Goal: Task Accomplishment & Management: Manage account settings

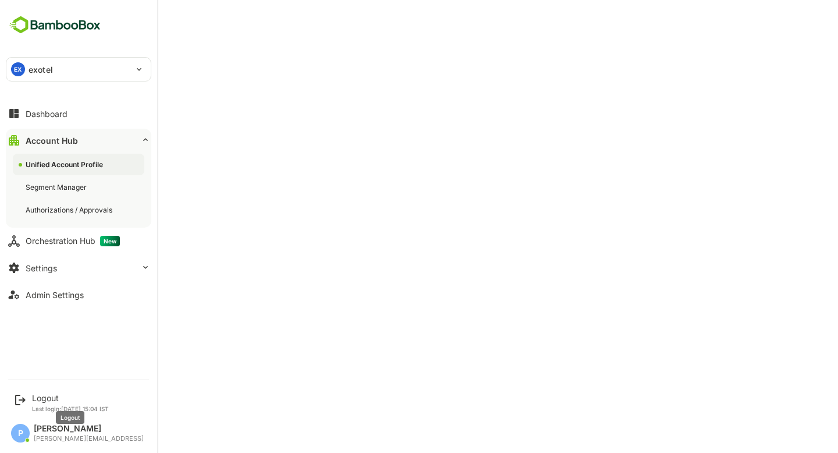
click at [66, 401] on div "Logout" at bounding box center [70, 398] width 77 height 10
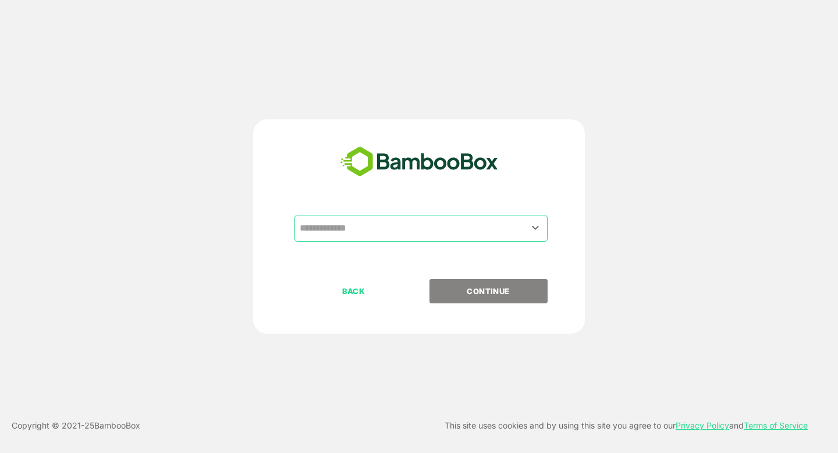
click at [353, 231] on input "text" at bounding box center [421, 228] width 249 height 22
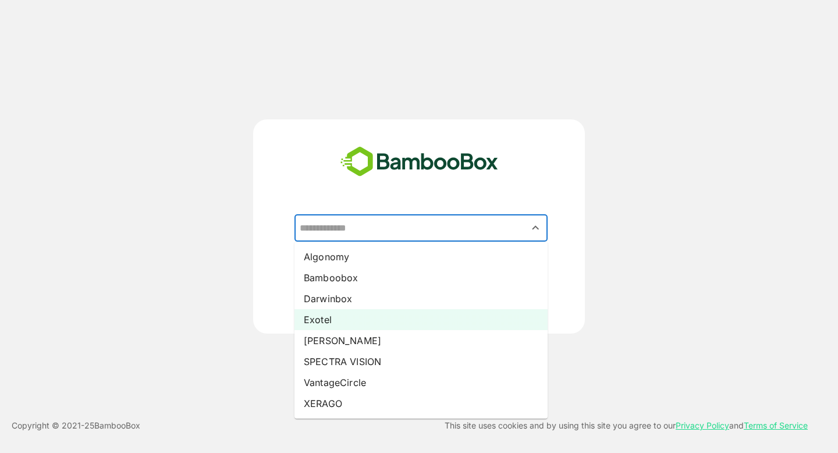
click at [331, 314] on li "Exotel" at bounding box center [421, 319] width 253 height 21
type input "******"
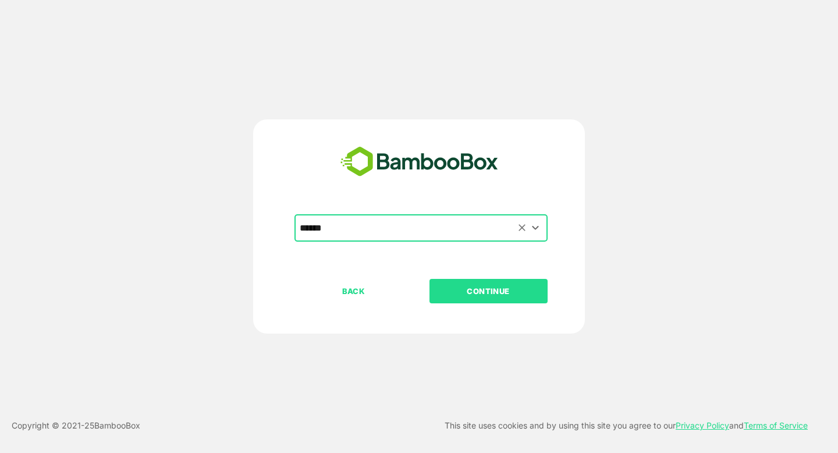
click at [398, 233] on input "******" at bounding box center [421, 228] width 249 height 22
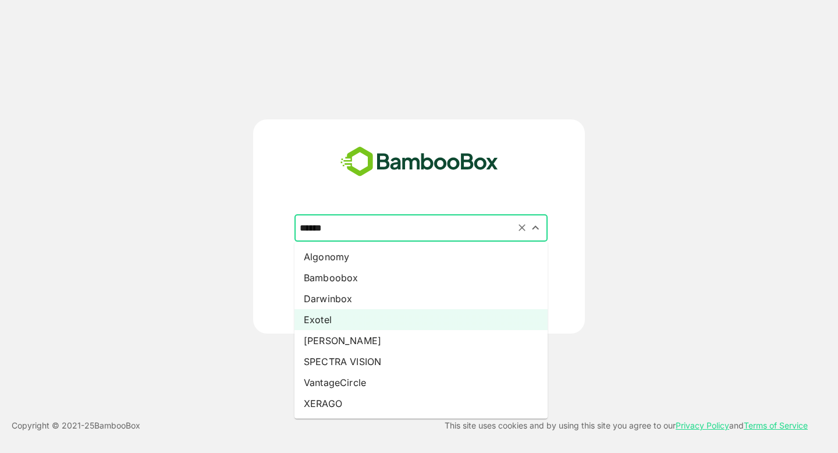
click at [398, 233] on input "******" at bounding box center [421, 228] width 249 height 22
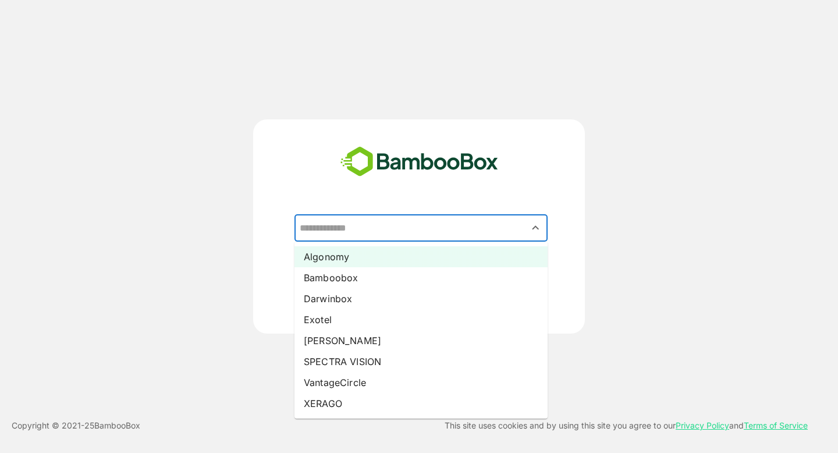
click at [358, 249] on li "Algonomy" at bounding box center [421, 256] width 253 height 21
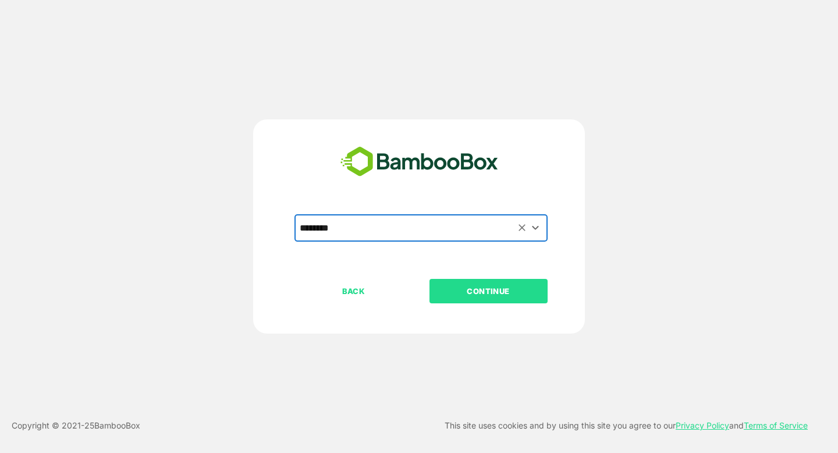
type input "********"
click at [493, 293] on p "CONTINUE" at bounding box center [488, 291] width 116 height 13
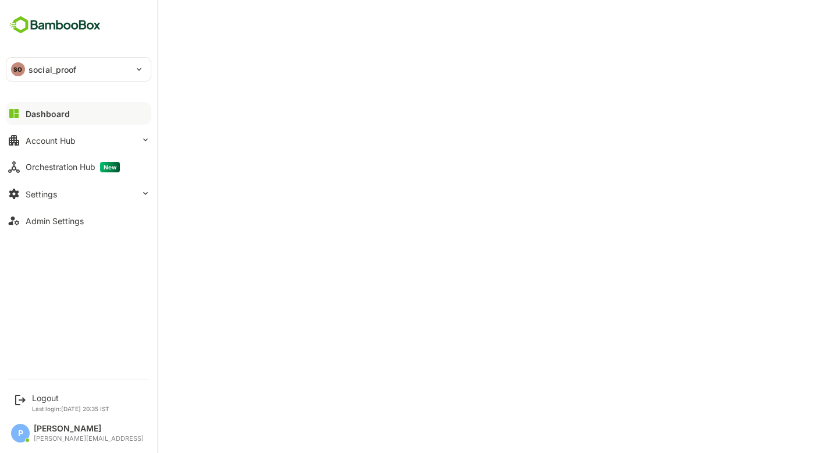
click at [60, 72] on p "social_proof" at bounding box center [53, 69] width 48 height 12
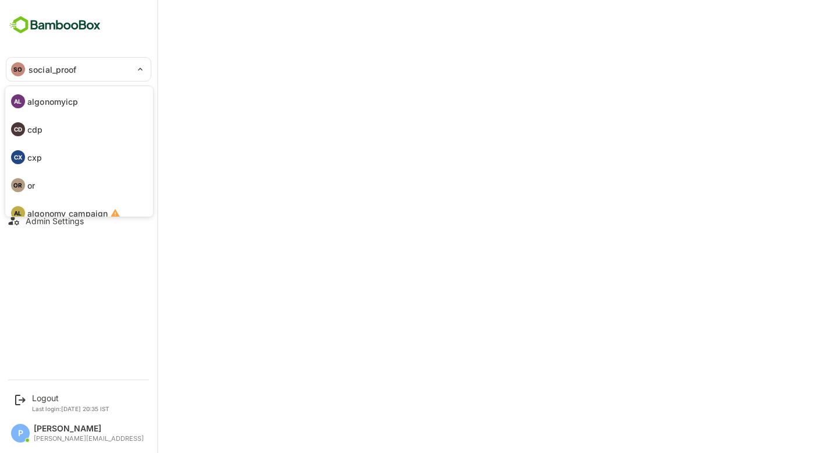
click at [59, 100] on p "algonomyicp" at bounding box center [52, 101] width 51 height 12
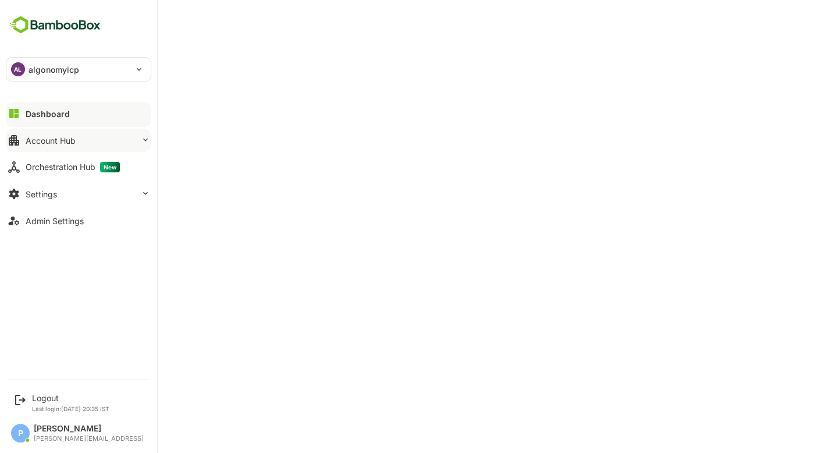
click at [68, 136] on div "Account Hub" at bounding box center [51, 141] width 50 height 10
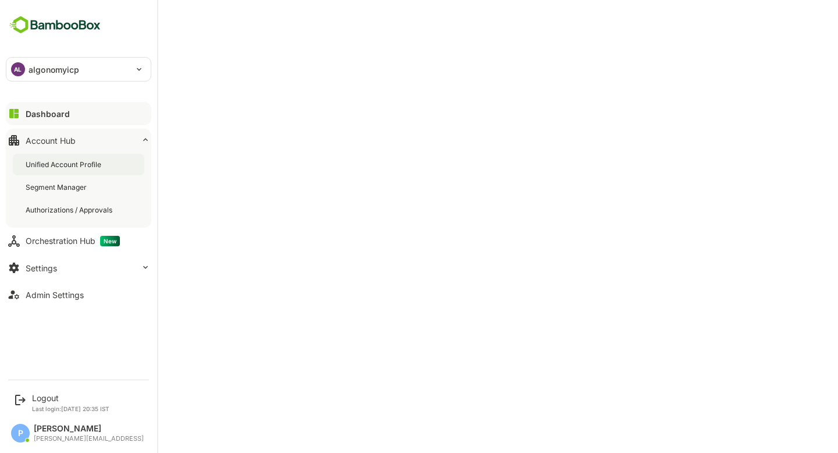
click at [91, 168] on div "Unified Account Profile" at bounding box center [65, 165] width 78 height 10
click at [54, 115] on div "Dashboard" at bounding box center [47, 114] width 42 height 10
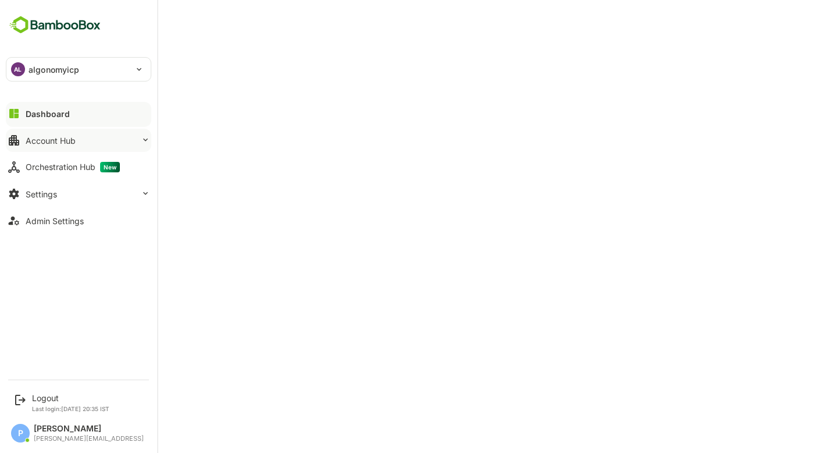
click at [119, 144] on button "Account Hub" at bounding box center [79, 140] width 146 height 23
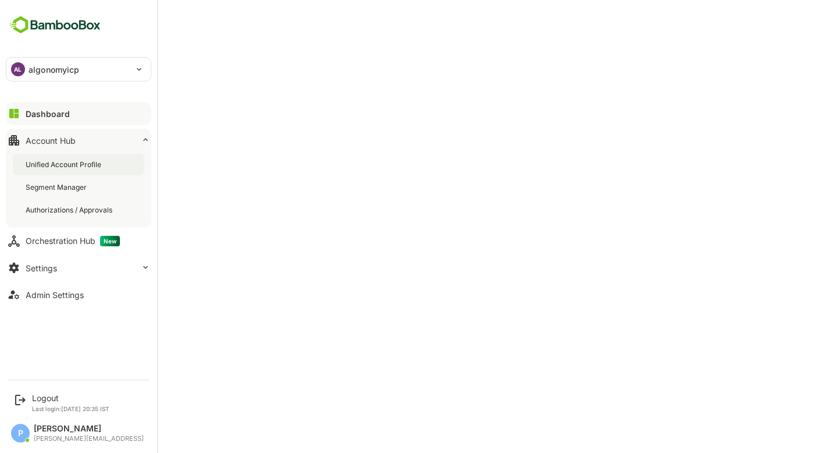
click at [110, 164] on div "Unified Account Profile" at bounding box center [79, 165] width 132 height 22
click at [48, 118] on div "Dashboard" at bounding box center [47, 114] width 42 height 10
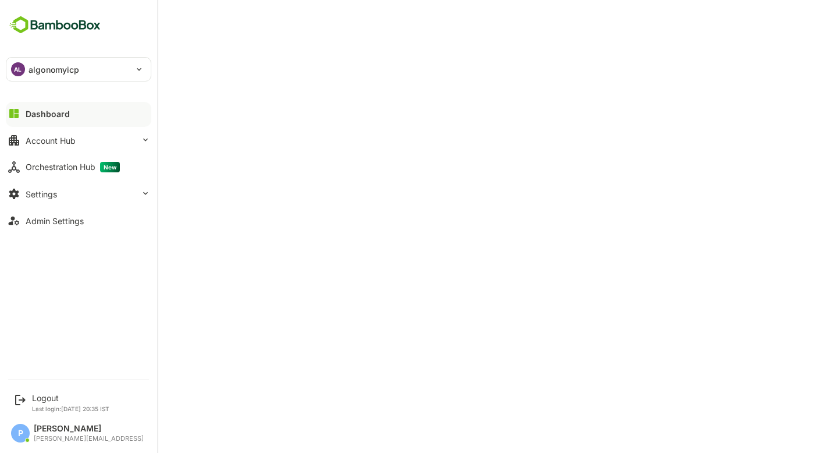
click at [29, 68] on p "algonomyicp" at bounding box center [54, 69] width 51 height 12
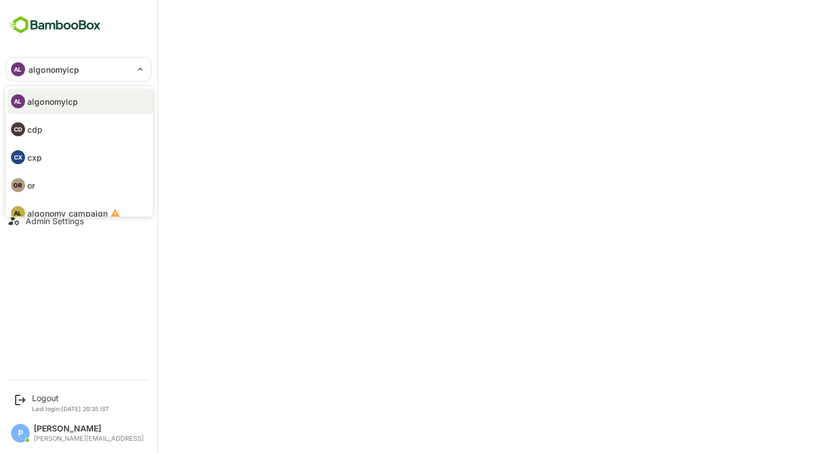
click at [569, 316] on div at bounding box center [419, 226] width 838 height 453
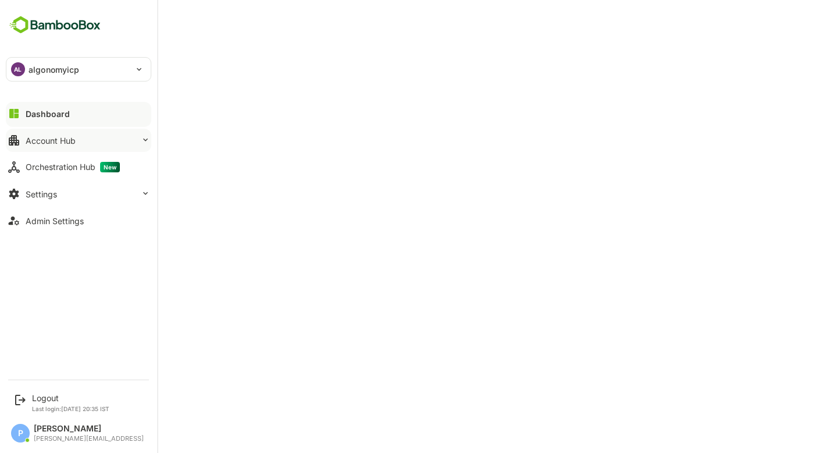
click at [66, 139] on div "Account Hub" at bounding box center [51, 141] width 50 height 10
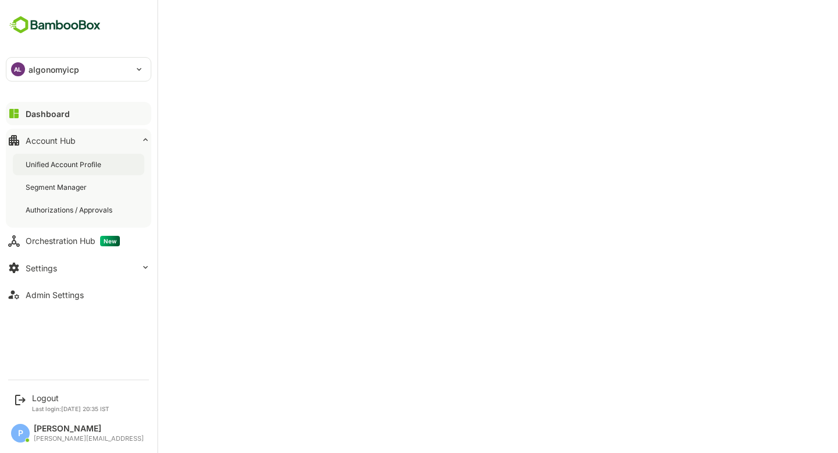
click at [83, 166] on div "Unified Account Profile" at bounding box center [65, 165] width 78 height 10
click at [76, 68] on p "algonomyicp" at bounding box center [54, 69] width 51 height 12
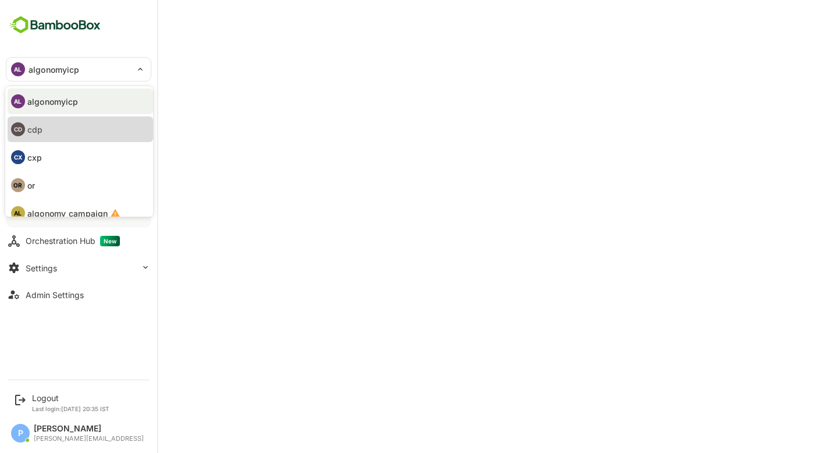
click at [70, 129] on li "CD cdp" at bounding box center [81, 129] width 146 height 26
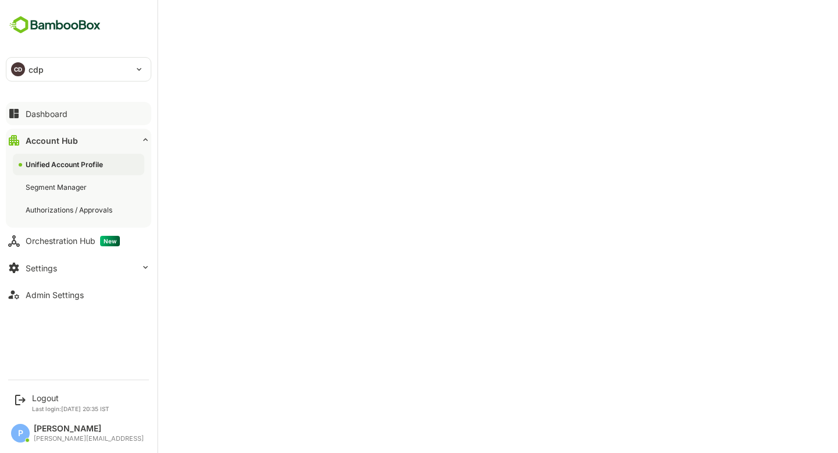
click at [67, 70] on div "CD cdp" at bounding box center [71, 69] width 130 height 23
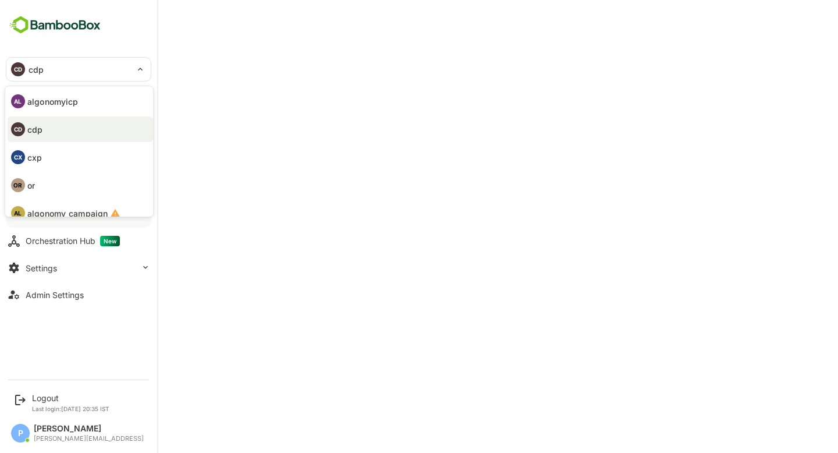
click at [65, 150] on li "CX cxp" at bounding box center [81, 157] width 146 height 26
type input "***"
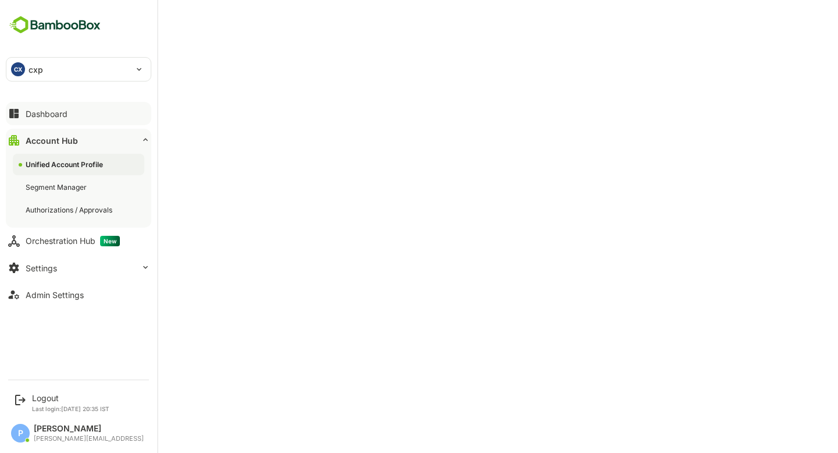
click at [61, 62] on div "CX cxp" at bounding box center [71, 69] width 130 height 23
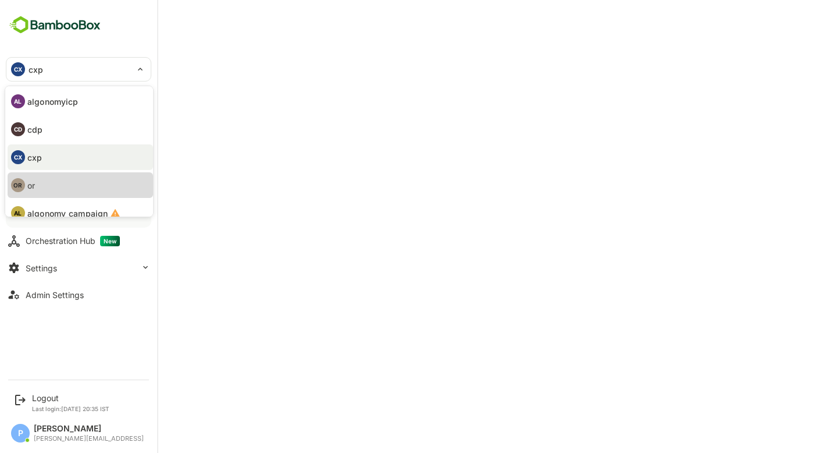
click at [79, 190] on li "OR or" at bounding box center [81, 185] width 146 height 26
